Goal: Task Accomplishment & Management: Complete application form

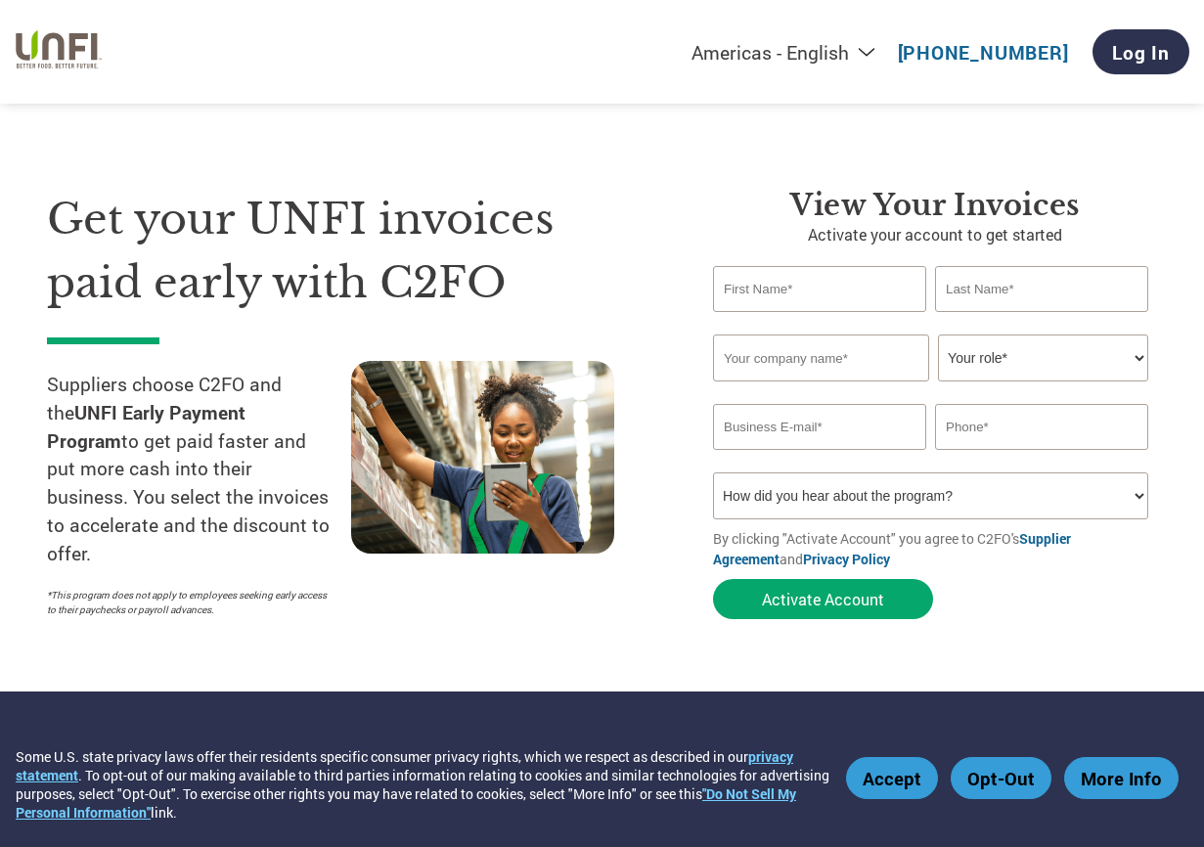
click at [843, 283] on input "text" at bounding box center [819, 289] width 213 height 46
type input "[PERSON_NAME]"
type input "gear"
type input "LOGIX BIOSCIENCES INC"
type input "[PERSON_NAME][EMAIL_ADDRESS][DOMAIN_NAME]"
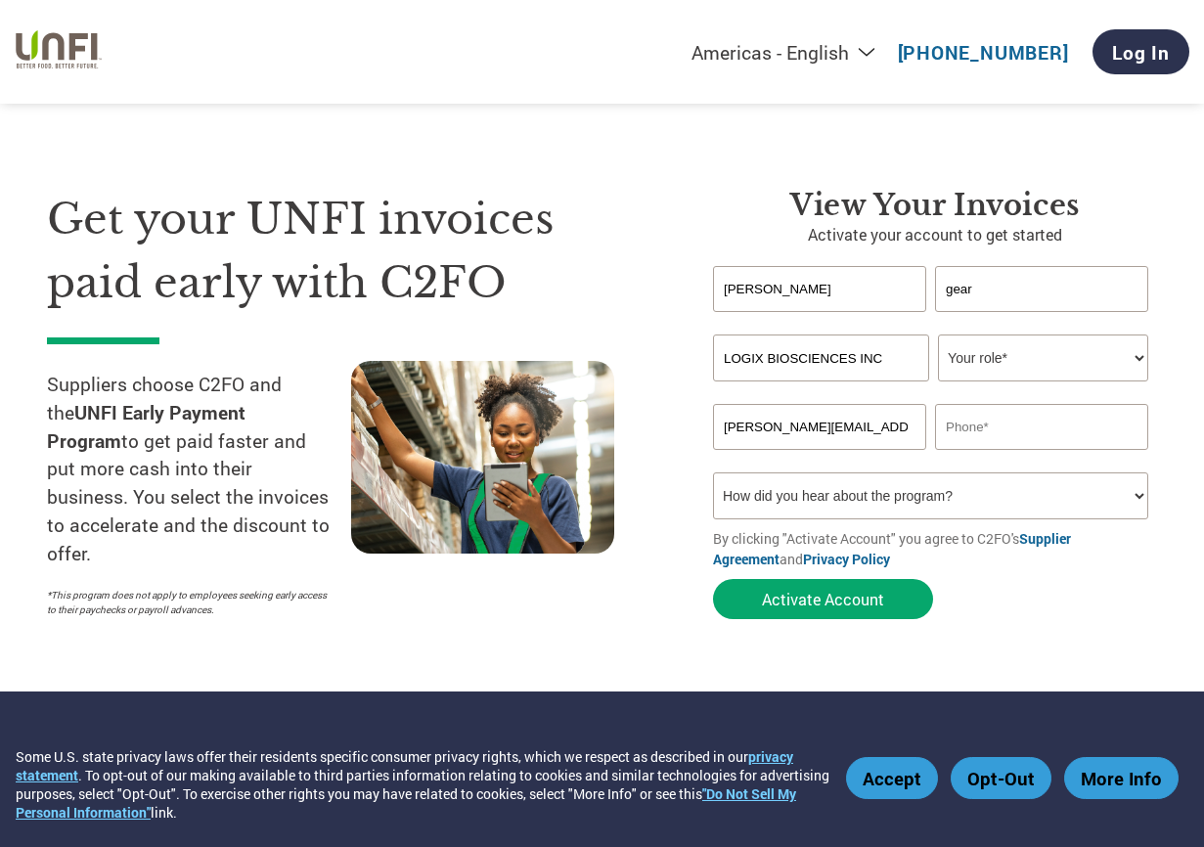
type input "8312772564"
click at [985, 368] on select "Your role* CFO Controller Credit Manager Finance Director Treasurer CEO Preside…" at bounding box center [1043, 357] width 210 height 47
select select "CEO"
click at [938, 335] on select "Your role* CFO Controller Credit Manager Finance Director Treasurer CEO Preside…" at bounding box center [1043, 357] width 210 height 47
click at [833, 604] on button "Activate Account" at bounding box center [823, 599] width 220 height 40
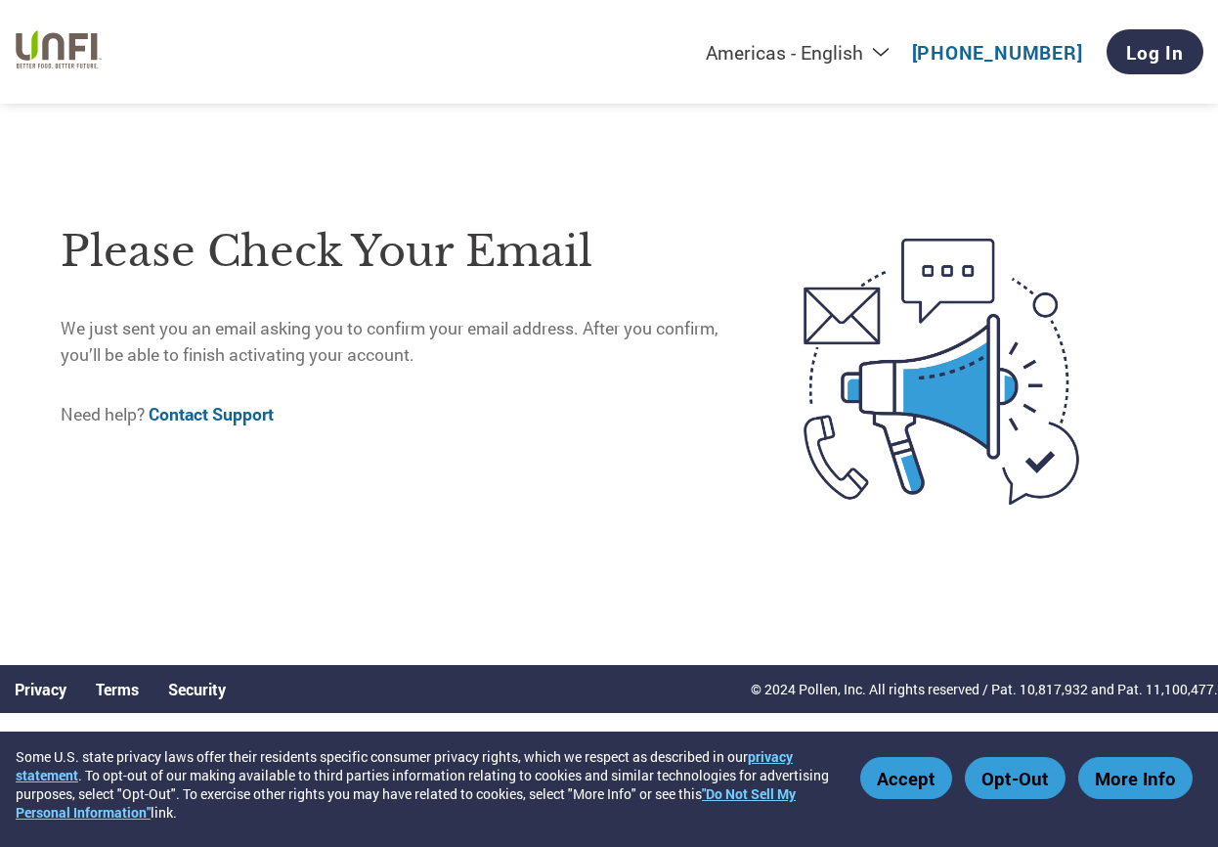
click at [912, 784] on button "Accept" at bounding box center [907, 778] width 92 height 42
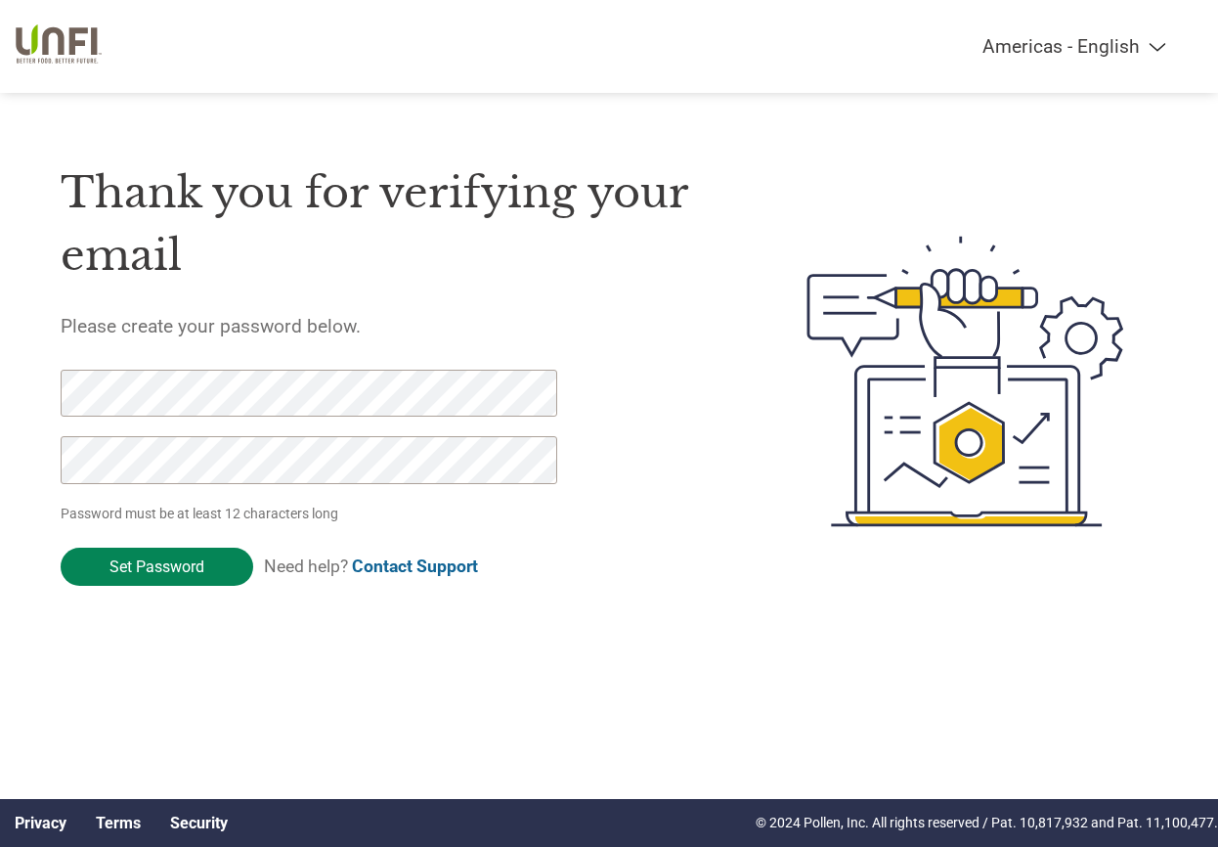
click at [174, 573] on input "Set Password" at bounding box center [157, 567] width 193 height 38
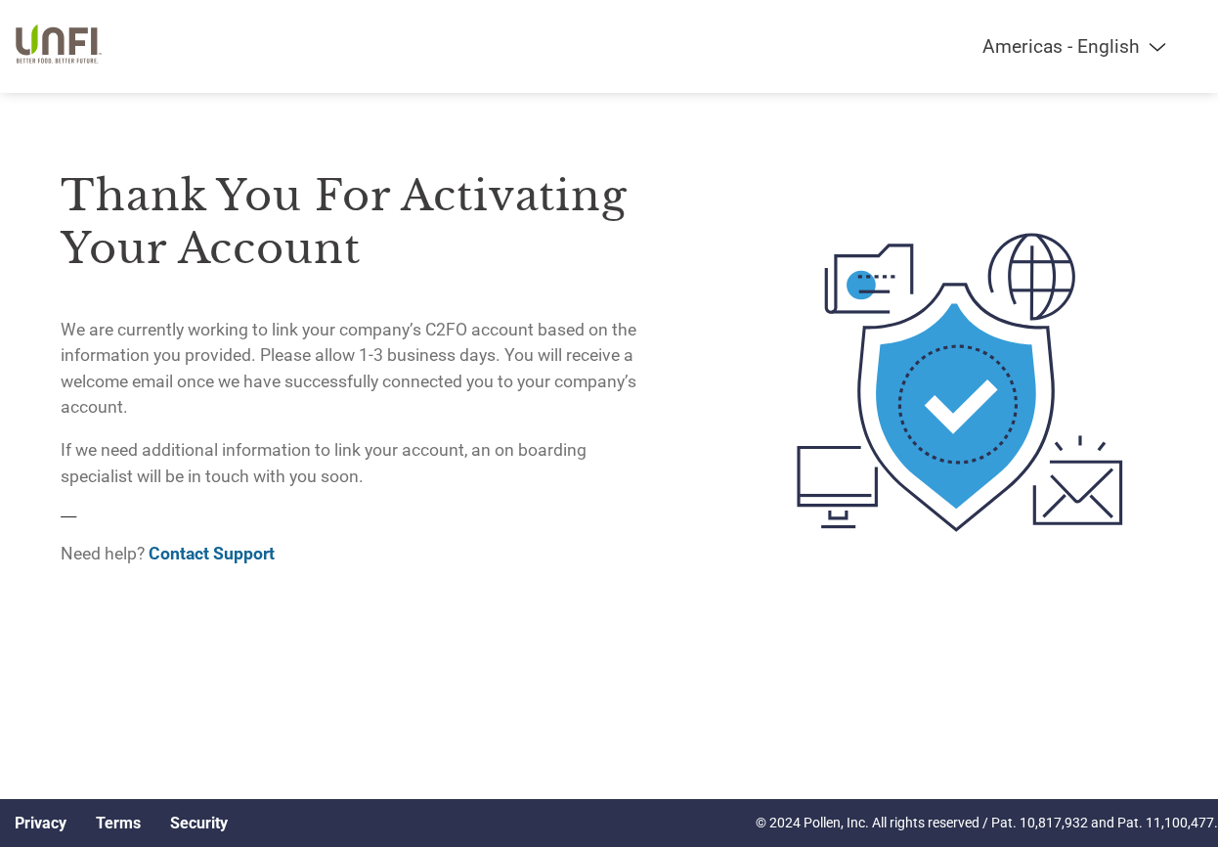
click at [688, 232] on div at bounding box center [905, 382] width 505 height 510
